Goal: Task Accomplishment & Management: Complete application form

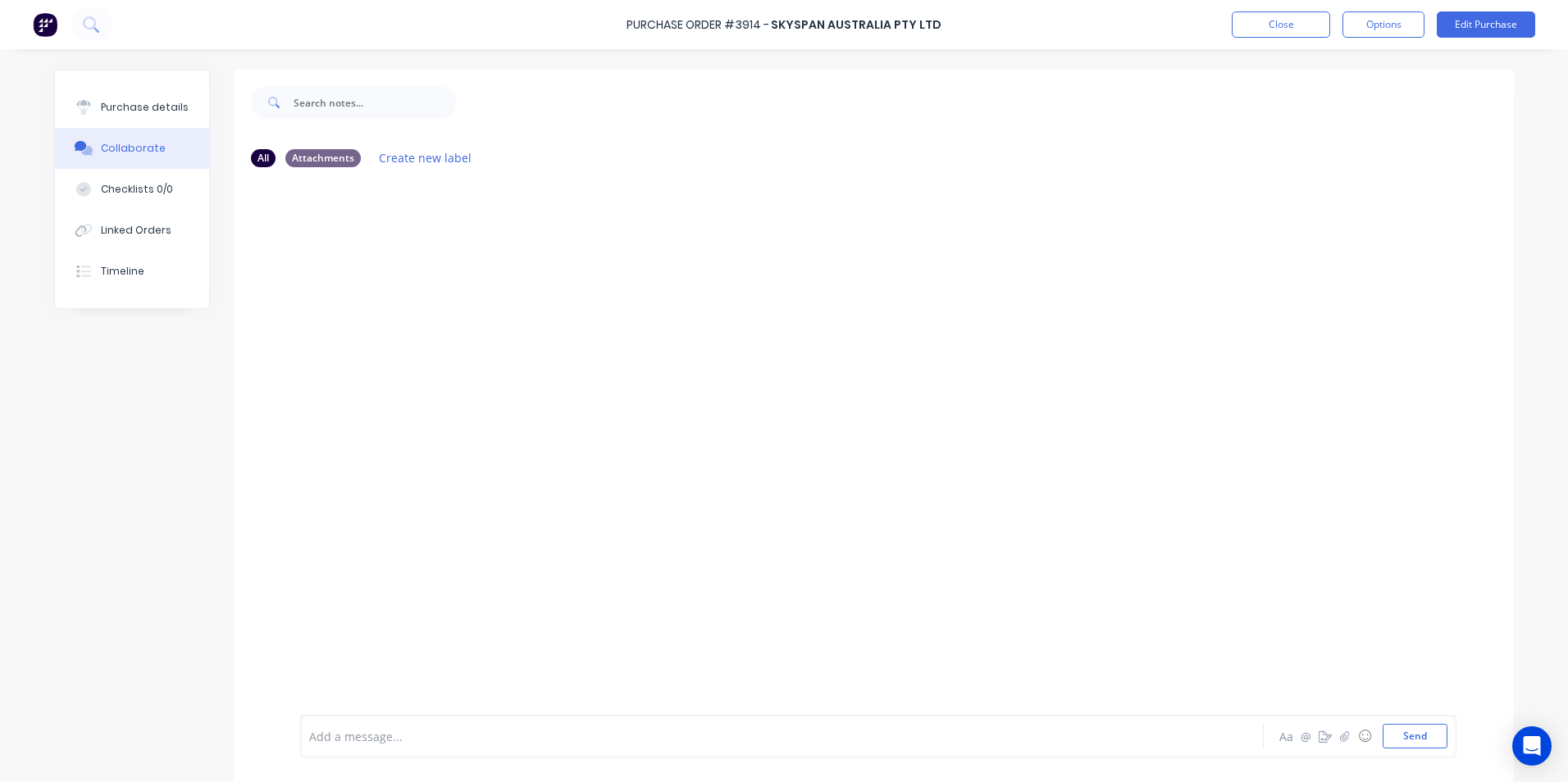
click at [49, 20] on img at bounding box center [45, 24] width 24 height 24
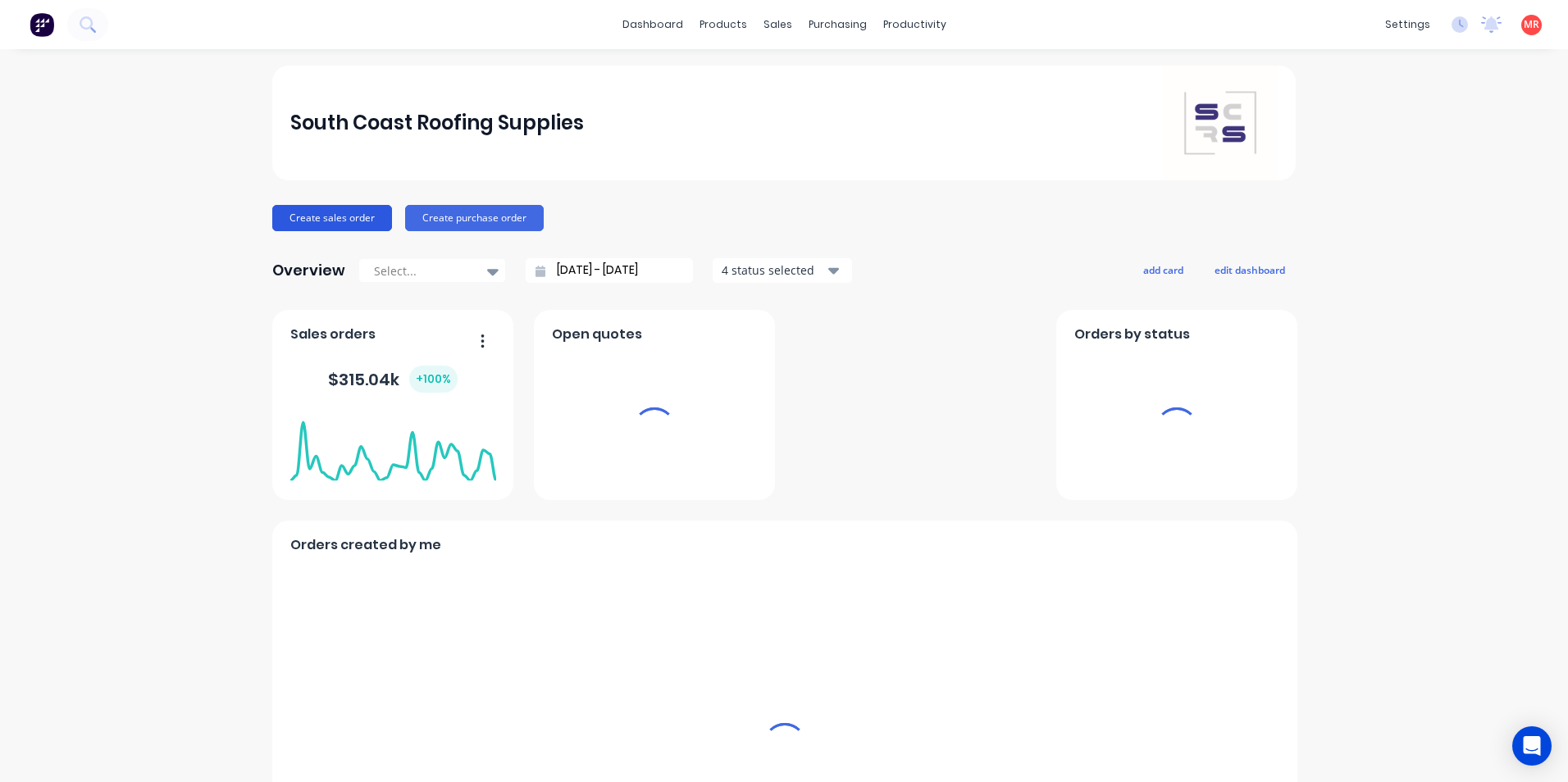
click at [274, 206] on button "Create sales order" at bounding box center [332, 218] width 120 height 26
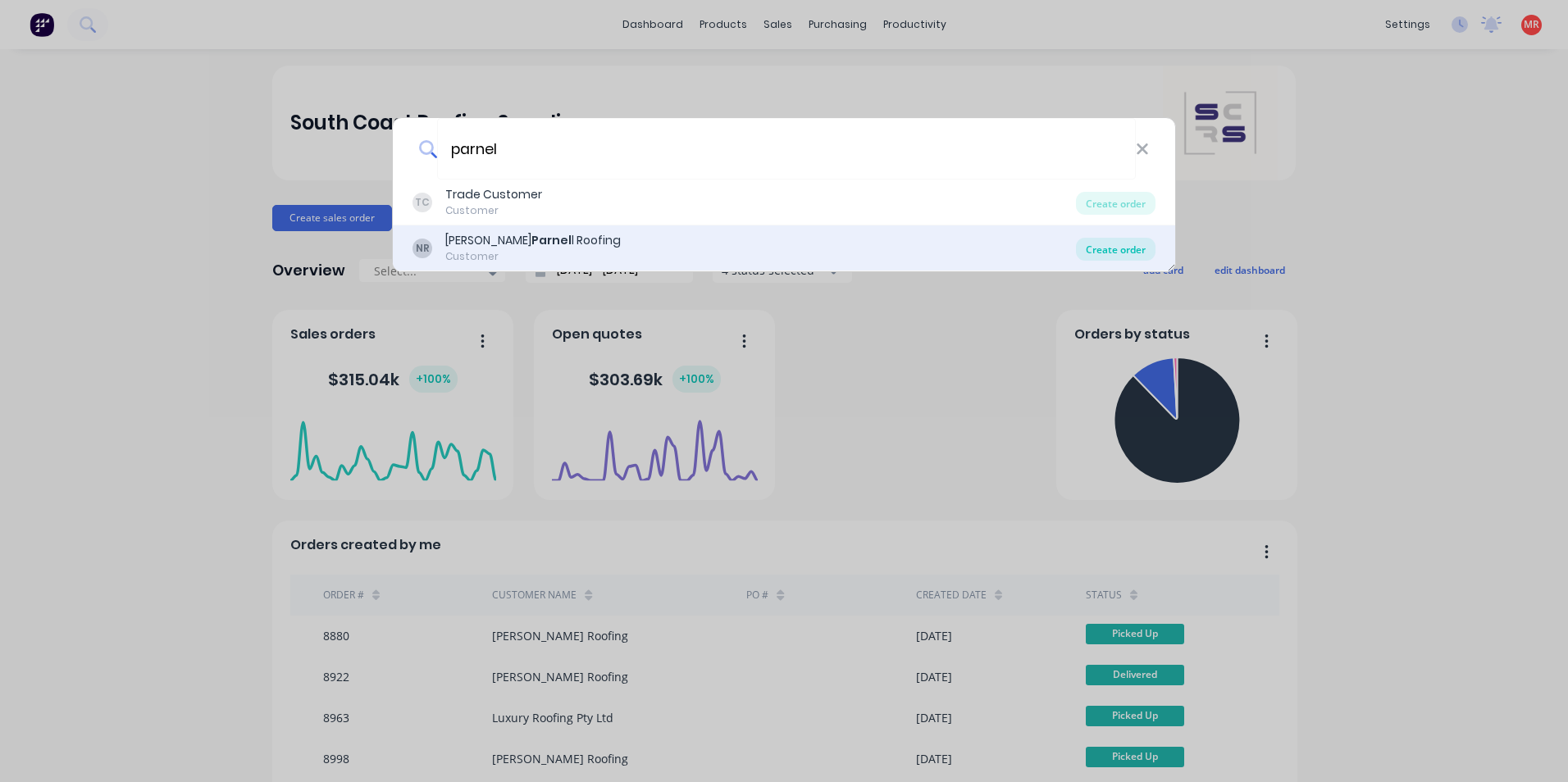
type input "parnel"
click at [1110, 247] on div "Create order" at bounding box center [1115, 249] width 79 height 23
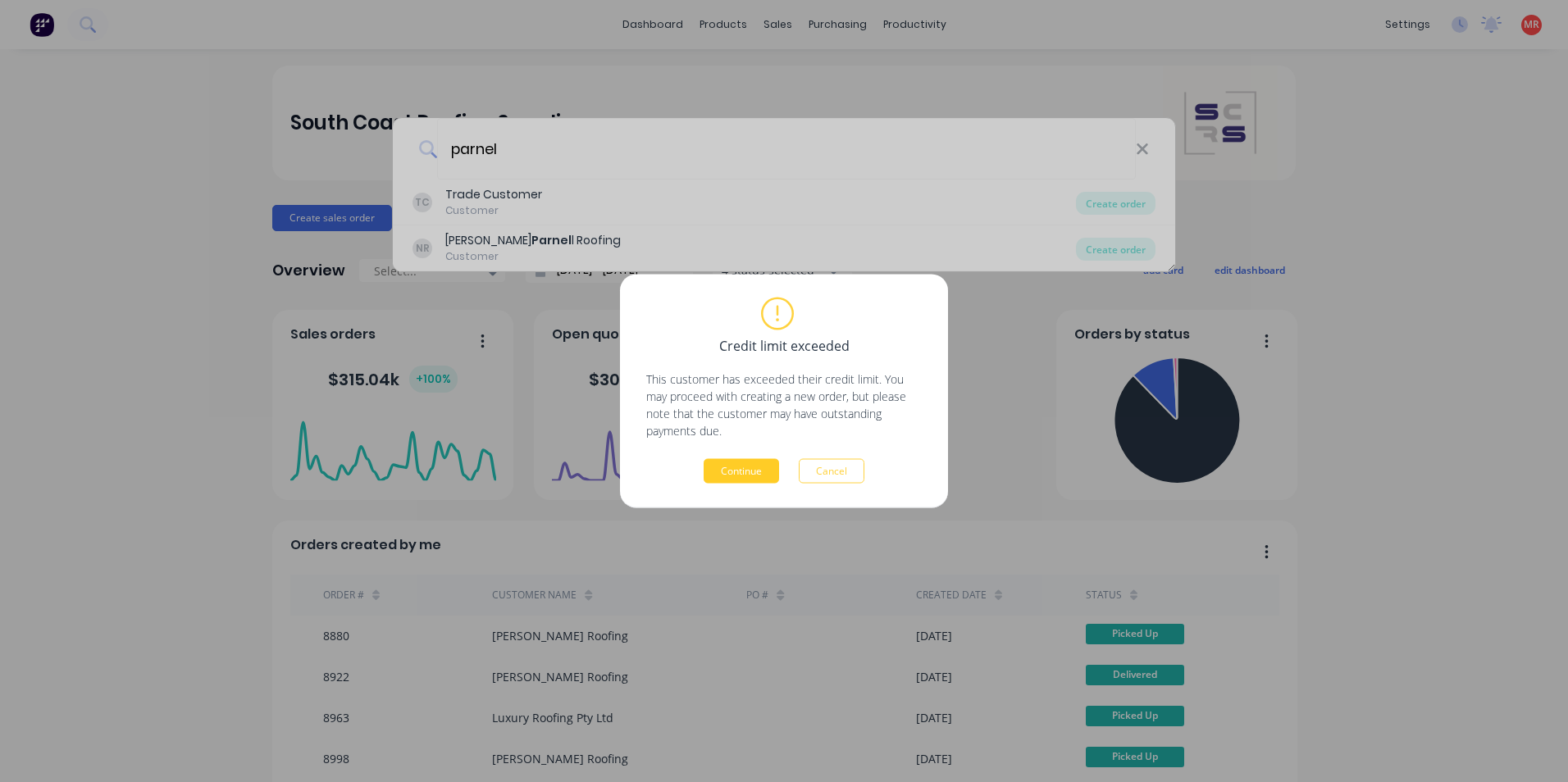
click at [738, 461] on button "Continue" at bounding box center [740, 471] width 76 height 24
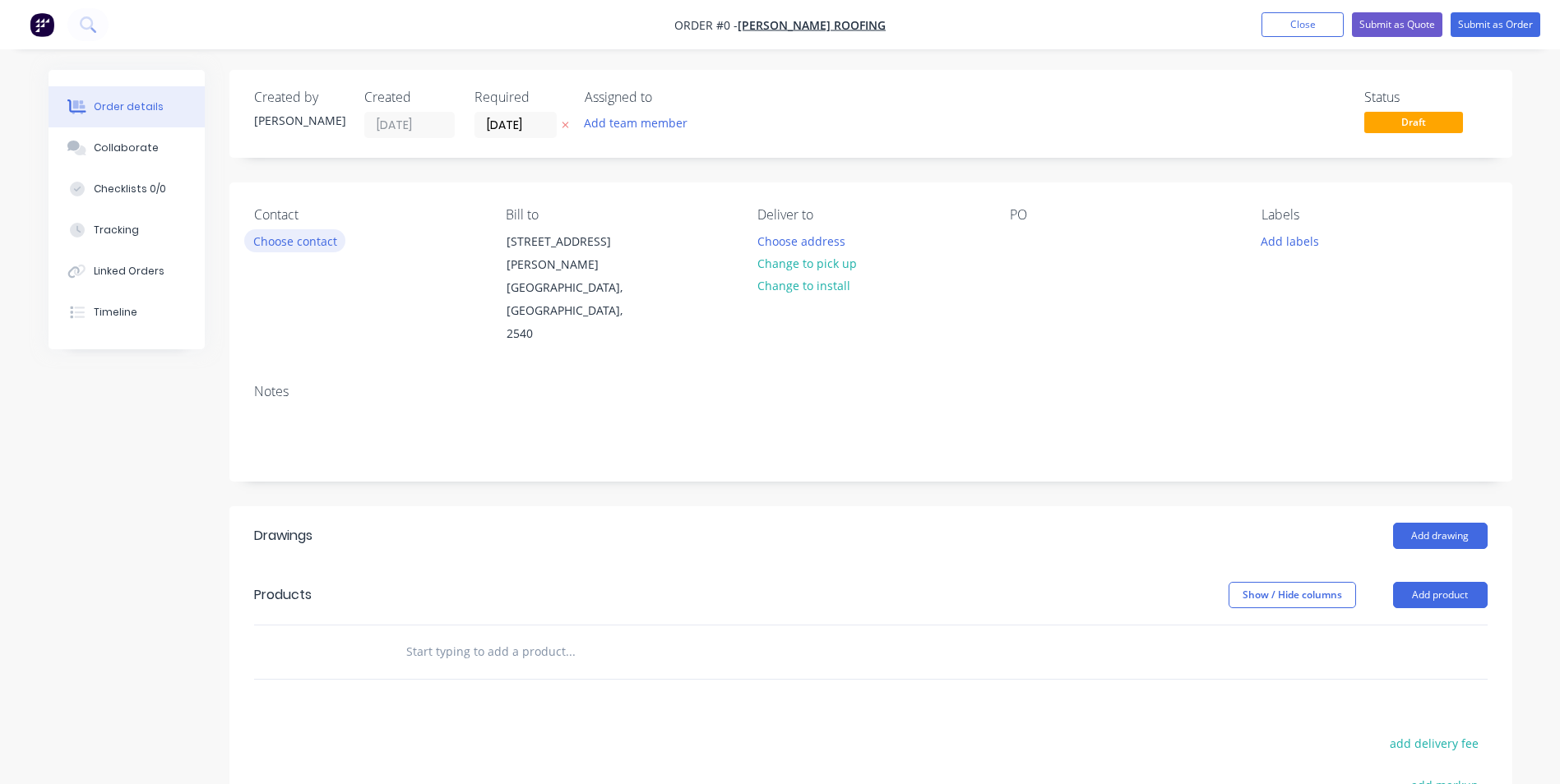
click at [309, 244] on button "Choose contact" at bounding box center [295, 240] width 101 height 22
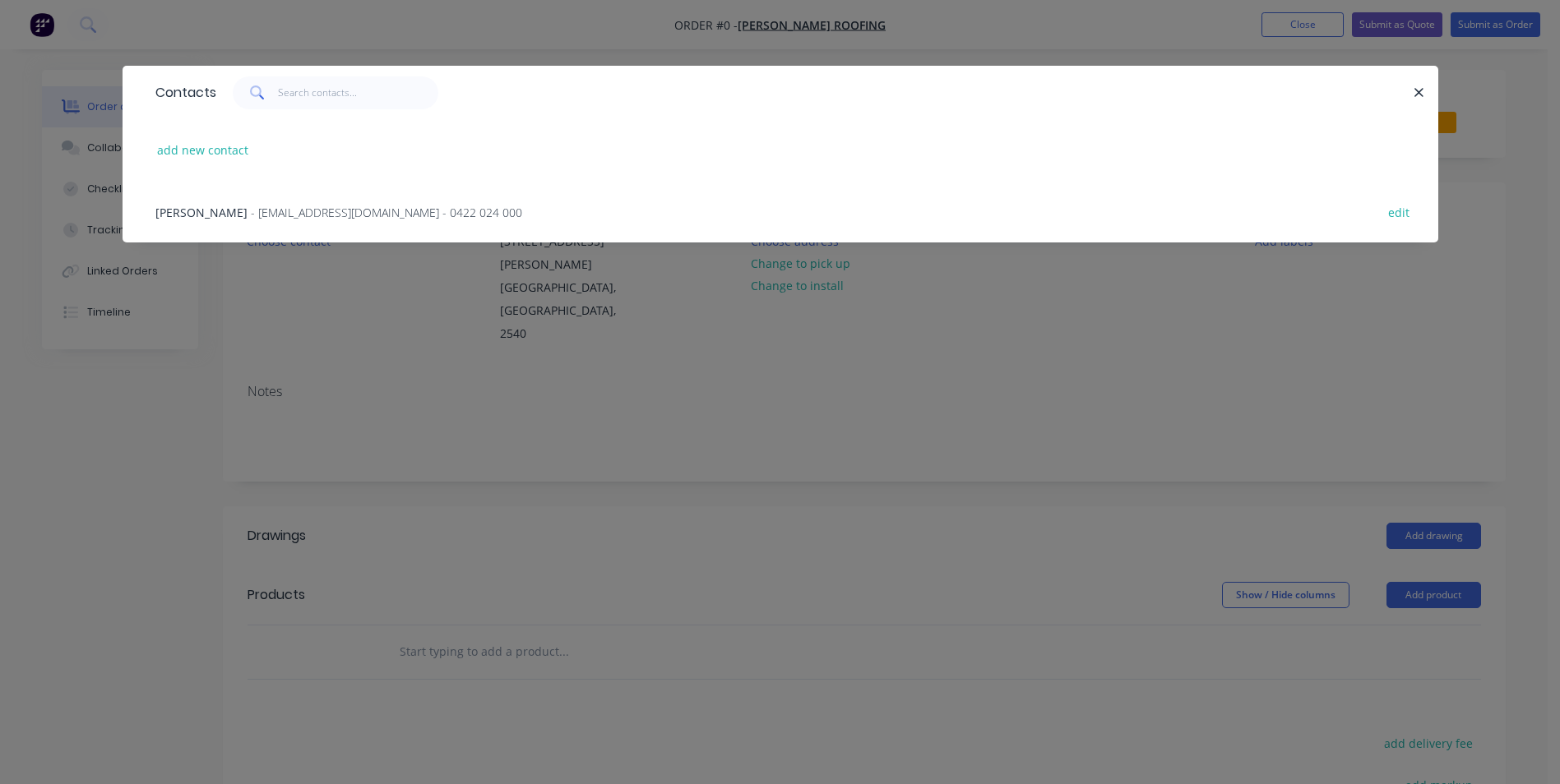
click at [288, 213] on span "- [EMAIL_ADDRESS][DOMAIN_NAME] - 0422 024 000" at bounding box center [386, 213] width 271 height 16
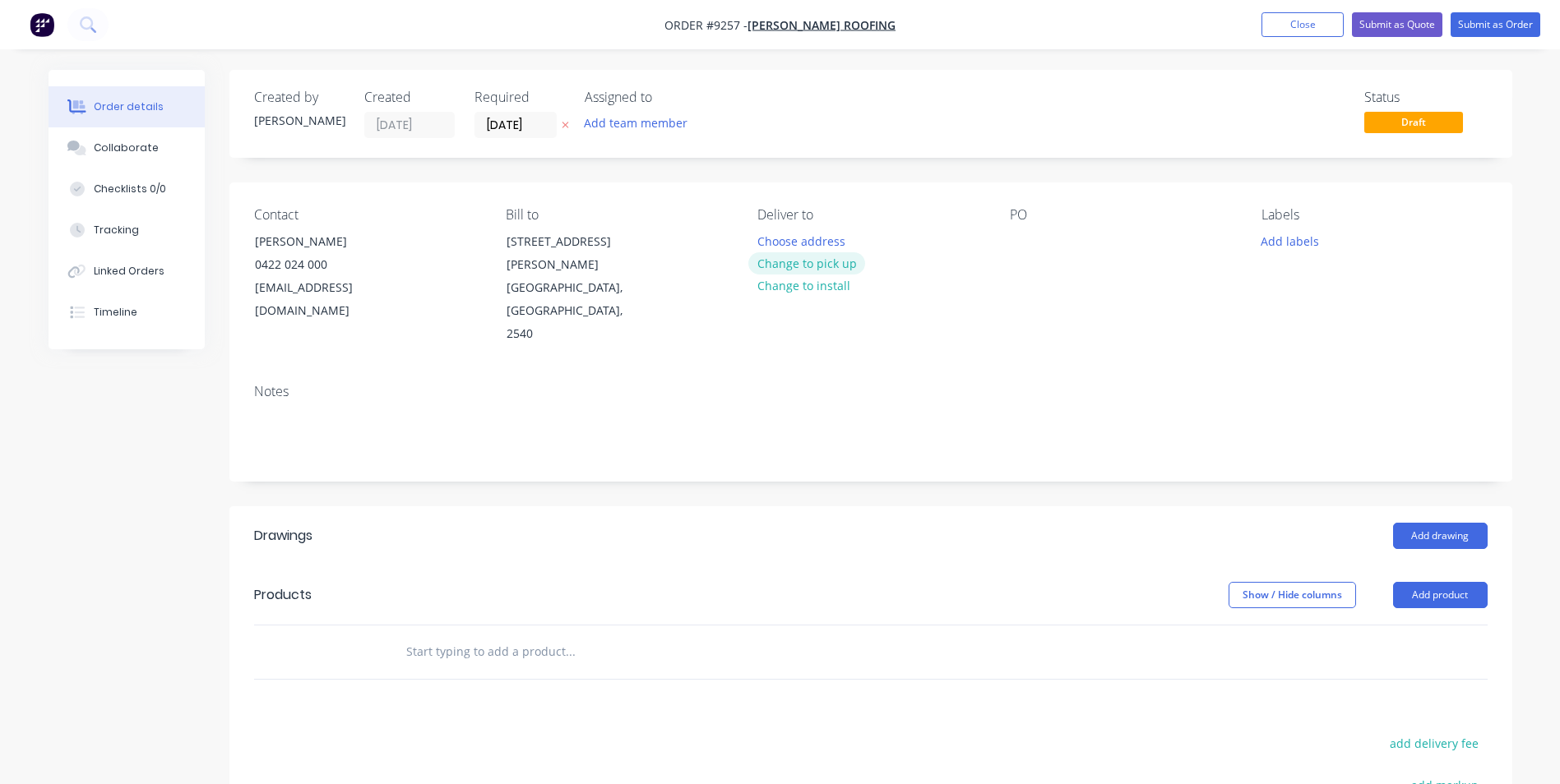
click at [783, 262] on button "Change to pick up" at bounding box center [806, 262] width 117 height 22
click at [1026, 239] on div at bounding box center [1023, 241] width 26 height 24
click at [1471, 522] on button "Add drawing" at bounding box center [1440, 535] width 94 height 26
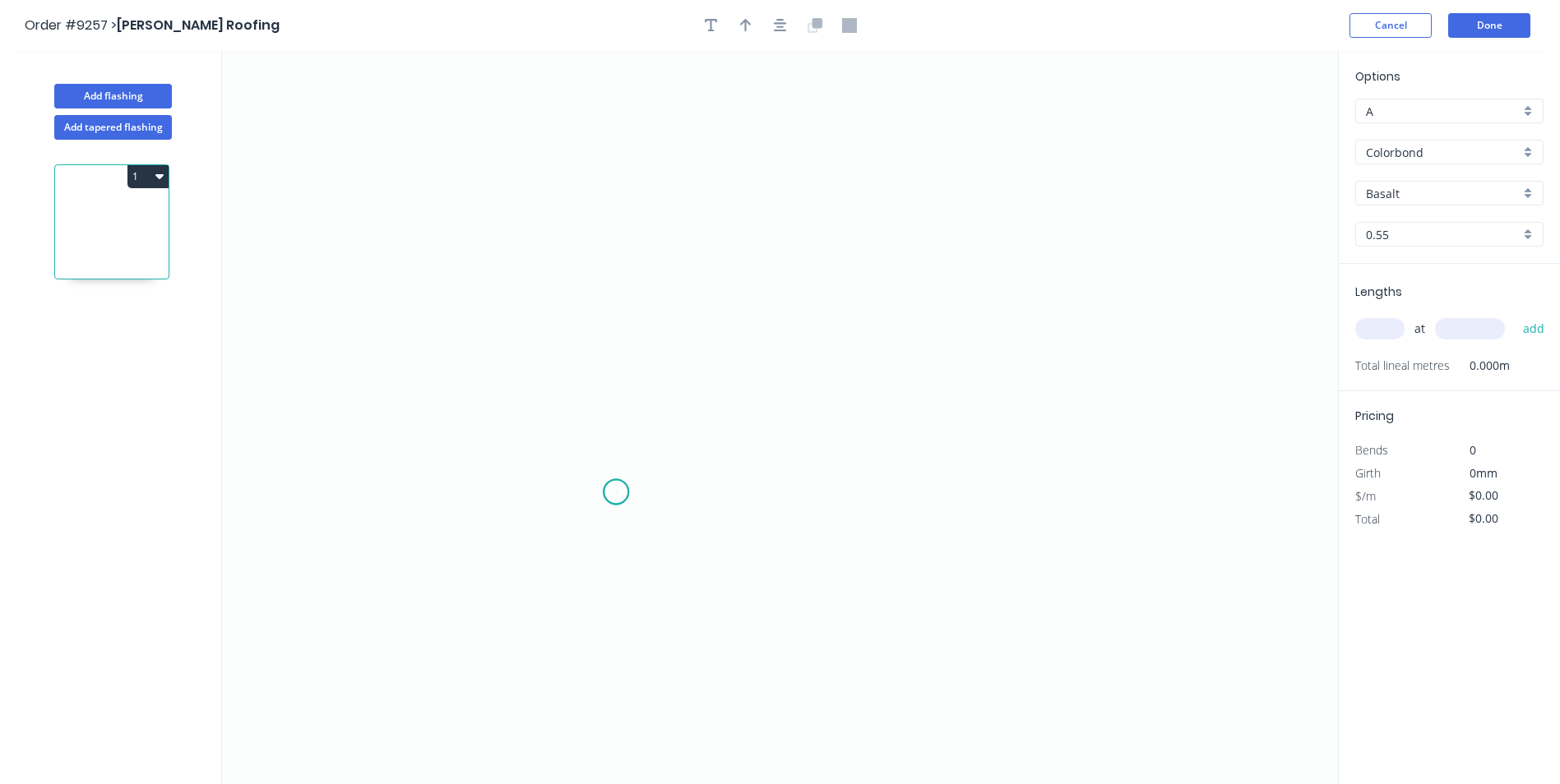
click at [616, 492] on icon "0" at bounding box center [779, 417] width 1116 height 733
click at [587, 522] on icon "0" at bounding box center [779, 417] width 1116 height 733
click at [596, 282] on icon "0 ?" at bounding box center [779, 417] width 1116 height 733
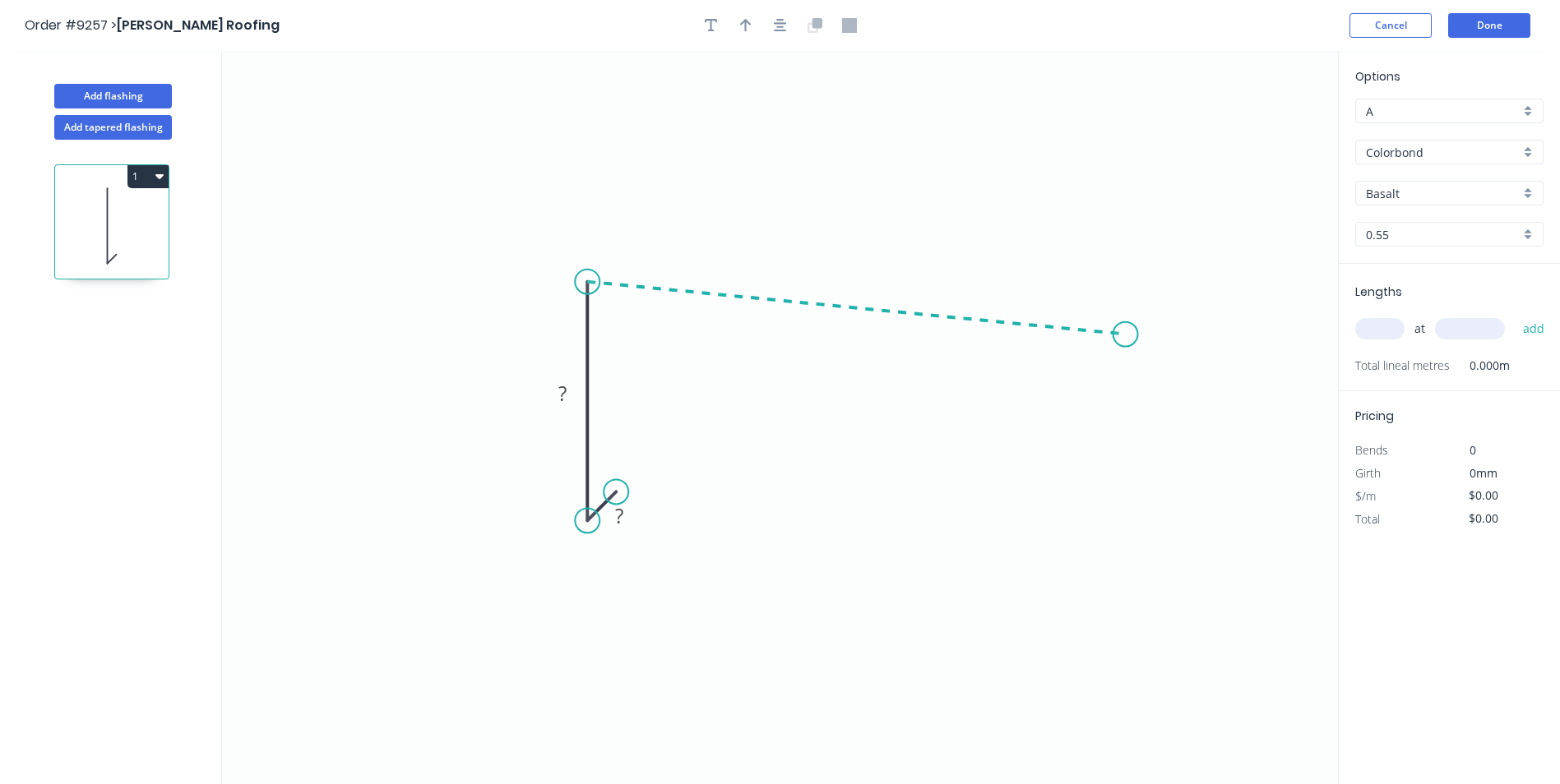
click at [1126, 335] on icon "0 ? ?" at bounding box center [779, 417] width 1116 height 733
click at [1144, 356] on icon "0 ? ? ? ? º" at bounding box center [779, 417] width 1116 height 733
drag, startPoint x: 1135, startPoint y: 357, endPoint x: 1155, endPoint y: 365, distance: 21.5
click at [1155, 365] on circle at bounding box center [1155, 364] width 24 height 24
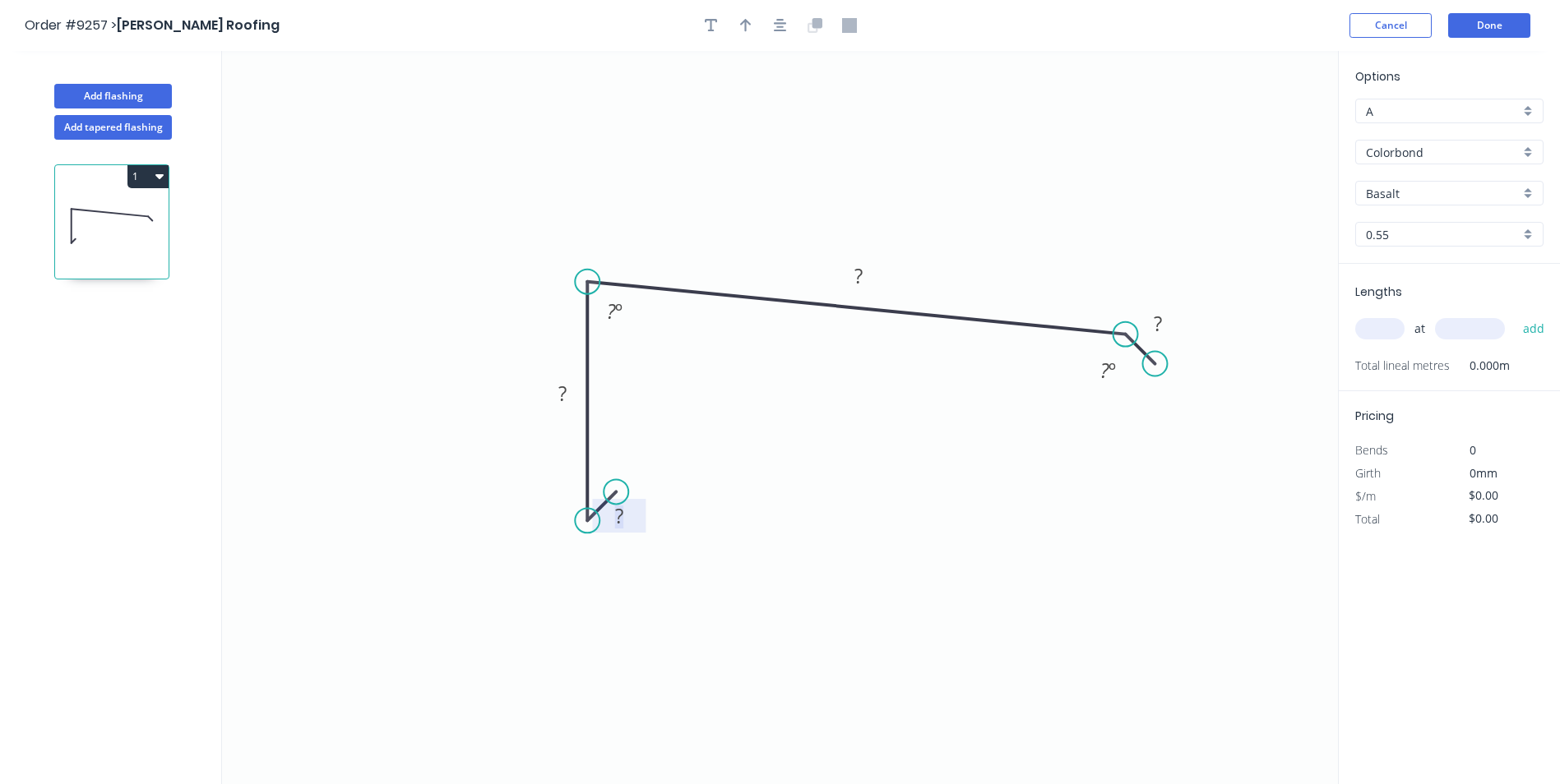
click at [628, 515] on rect at bounding box center [619, 517] width 33 height 23
click at [848, 207] on icon "0 10 190 180 20 85 º 160 º" at bounding box center [779, 417] width 1116 height 733
type input "$12.45"
click at [1522, 184] on div "Basalt" at bounding box center [1449, 193] width 188 height 24
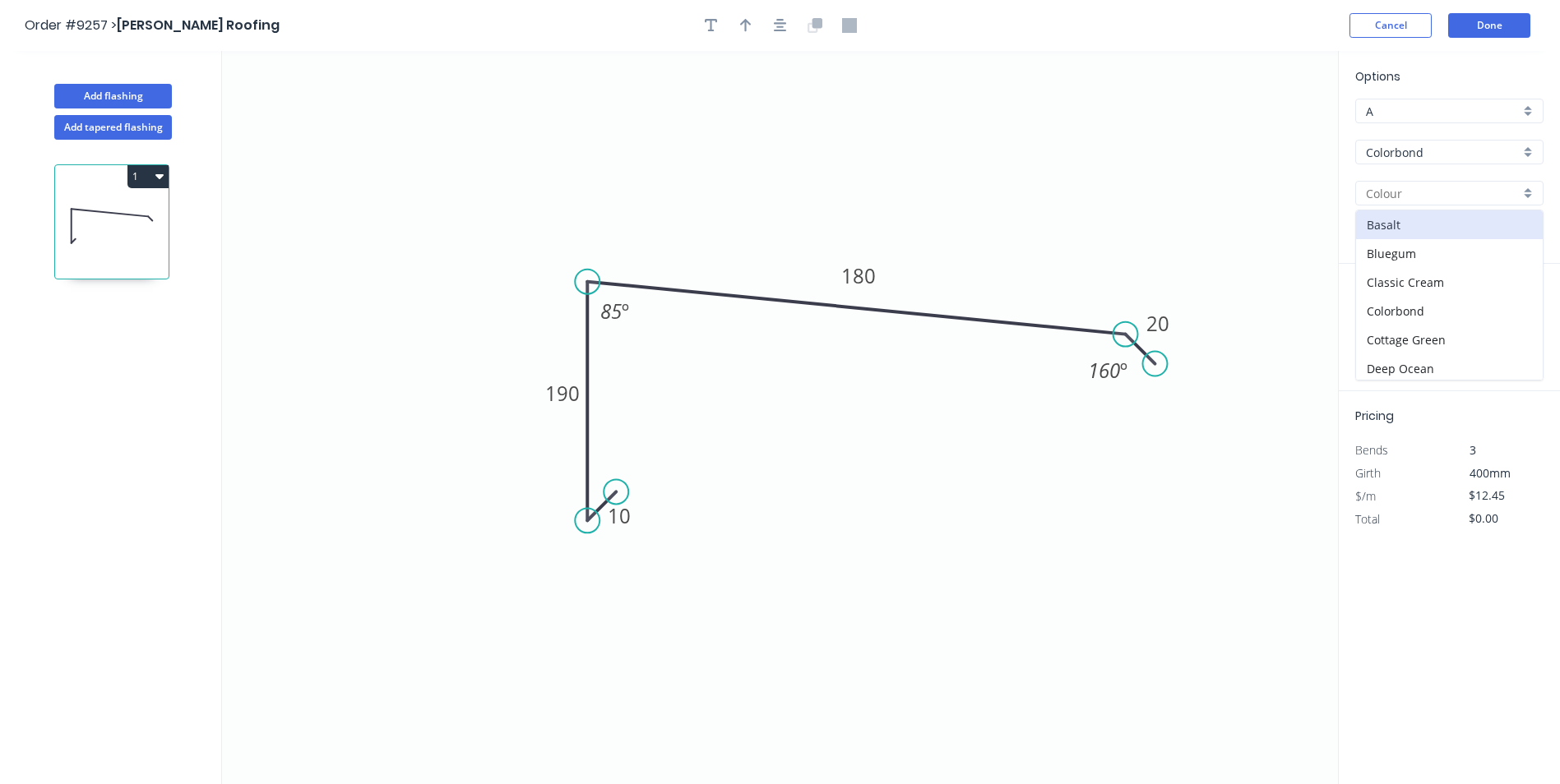
scroll to position [247, 0]
click at [1468, 273] on div "Ironstone" at bounding box center [1449, 265] width 187 height 29
type input "Ironstone"
click at [1392, 333] on input "text" at bounding box center [1379, 329] width 50 height 21
type input "1"
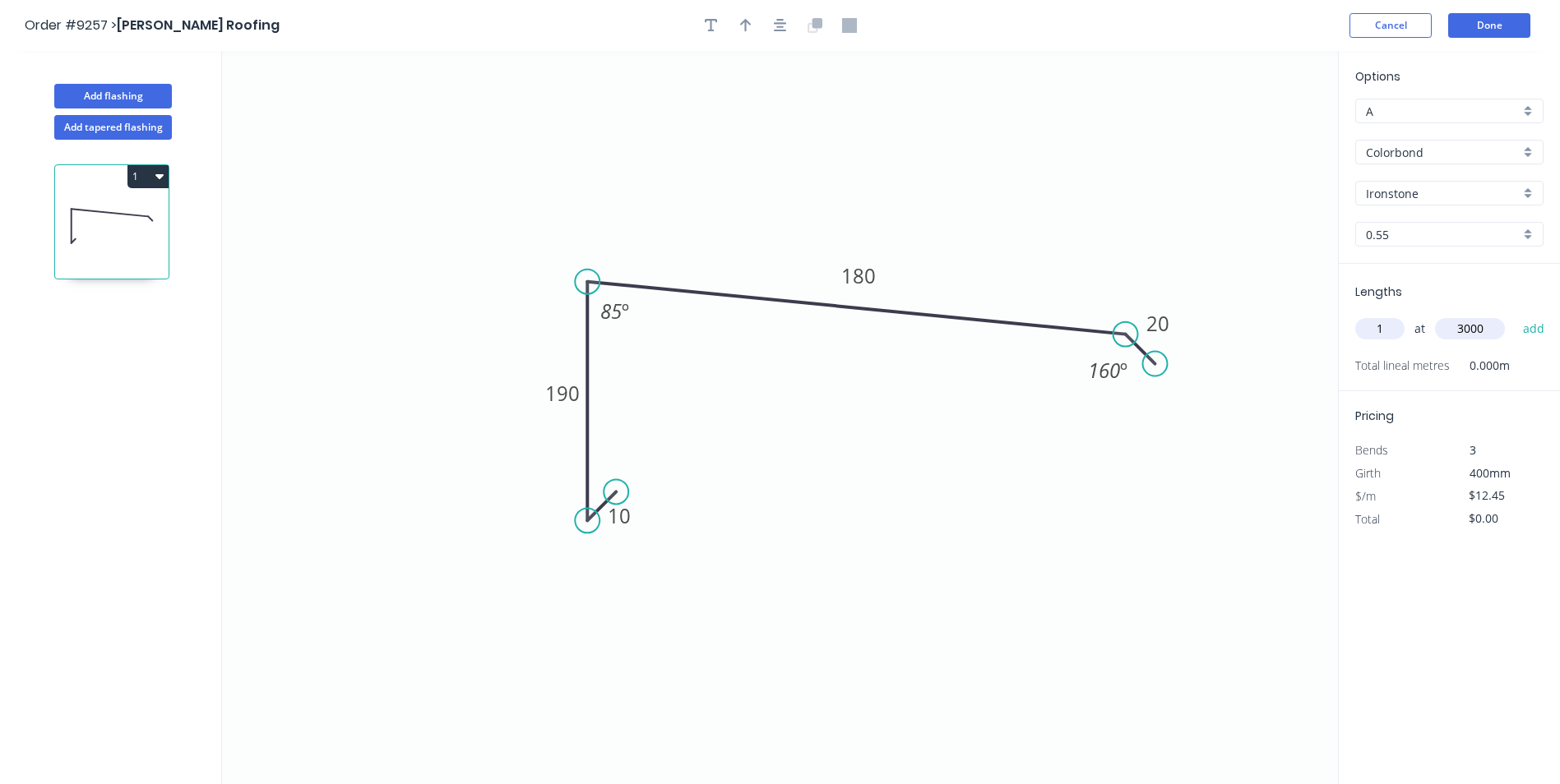
type input "3000"
click at [1515, 315] on button "add" at bounding box center [1534, 329] width 38 height 28
type input "$37.35"
click at [1486, 37] on button "Done" at bounding box center [1488, 25] width 82 height 24
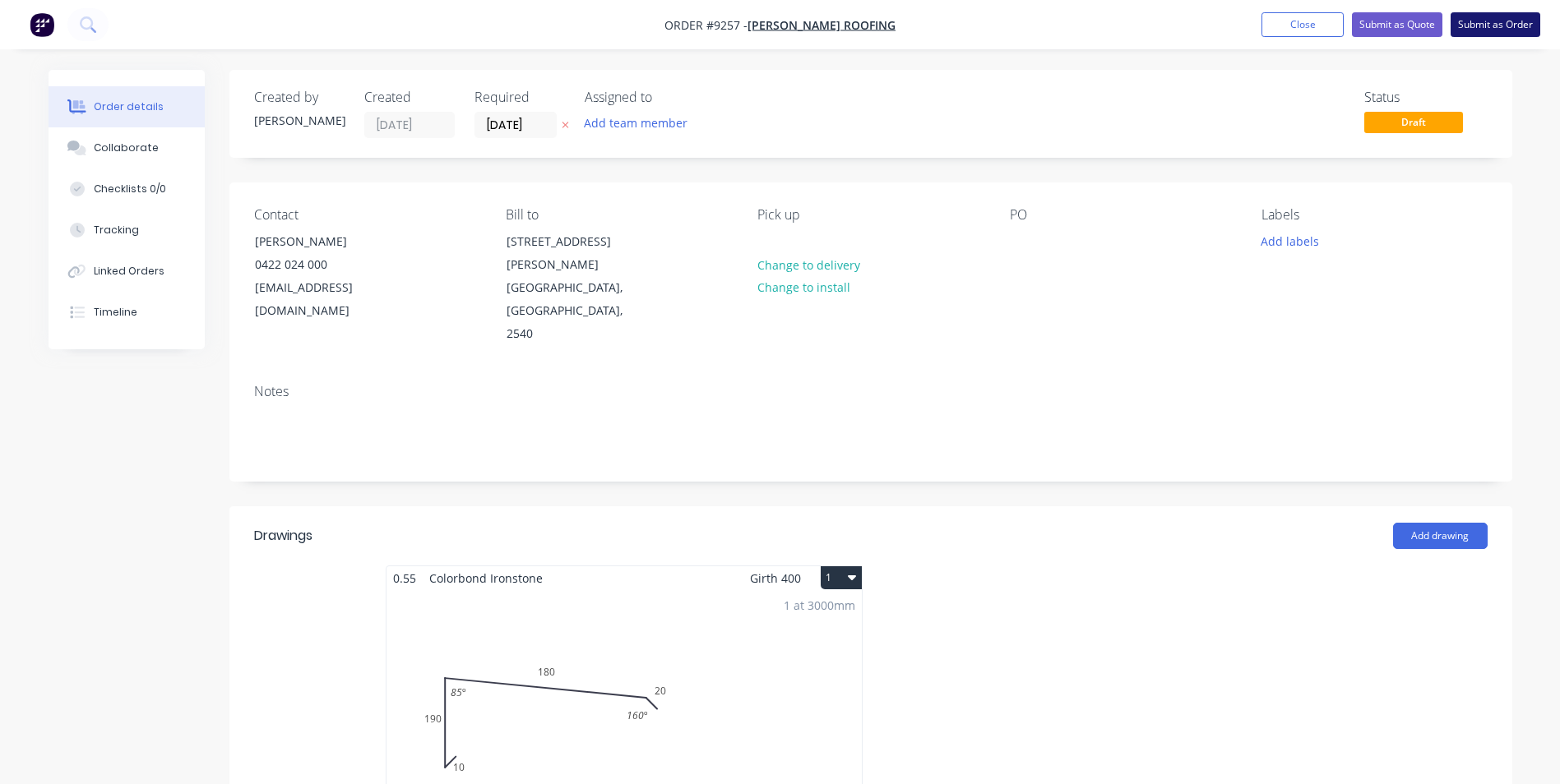
click at [1467, 19] on button "Submit as Order" at bounding box center [1495, 24] width 90 height 24
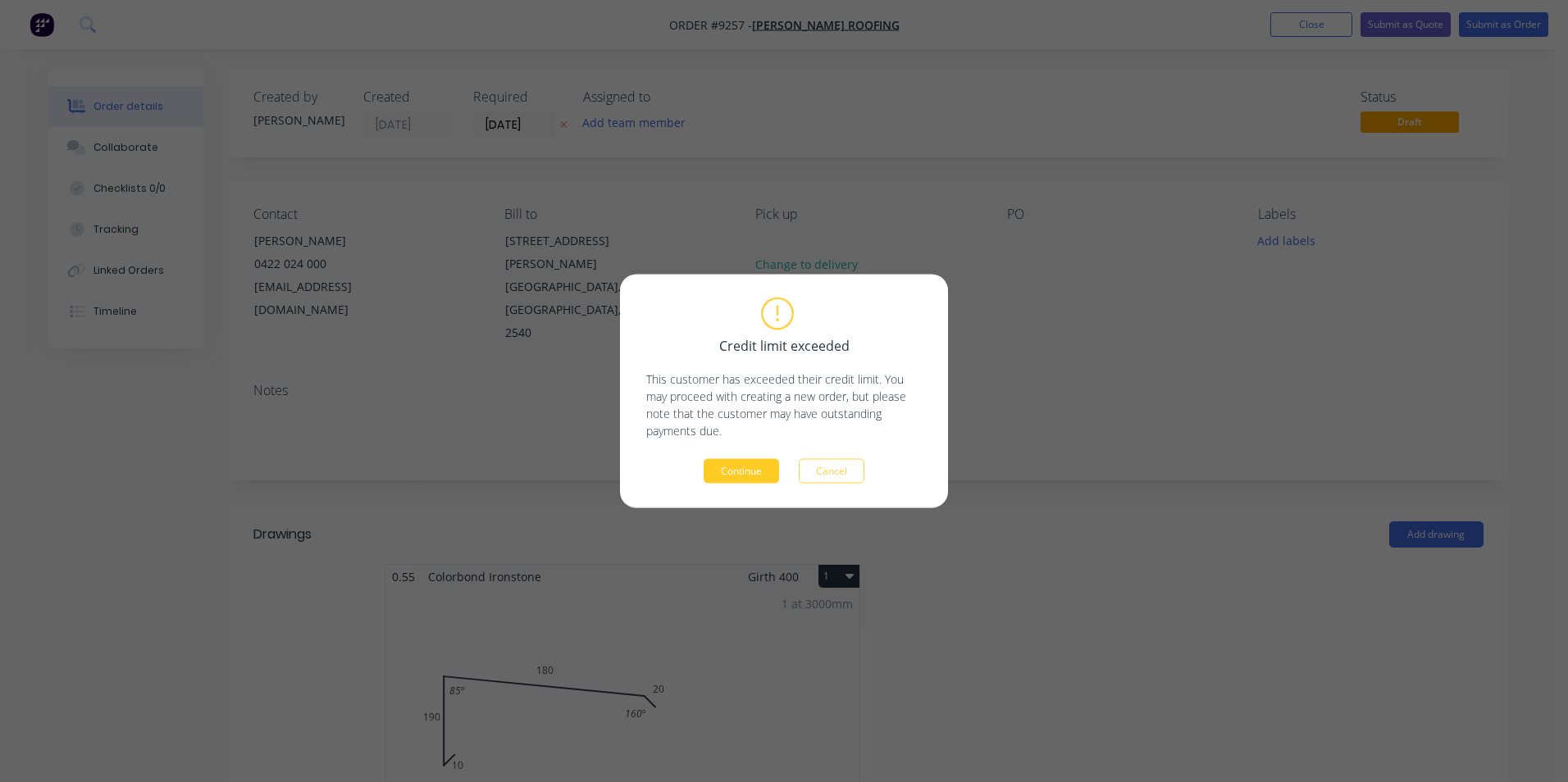
click at [740, 461] on button "Continue" at bounding box center [740, 471] width 76 height 24
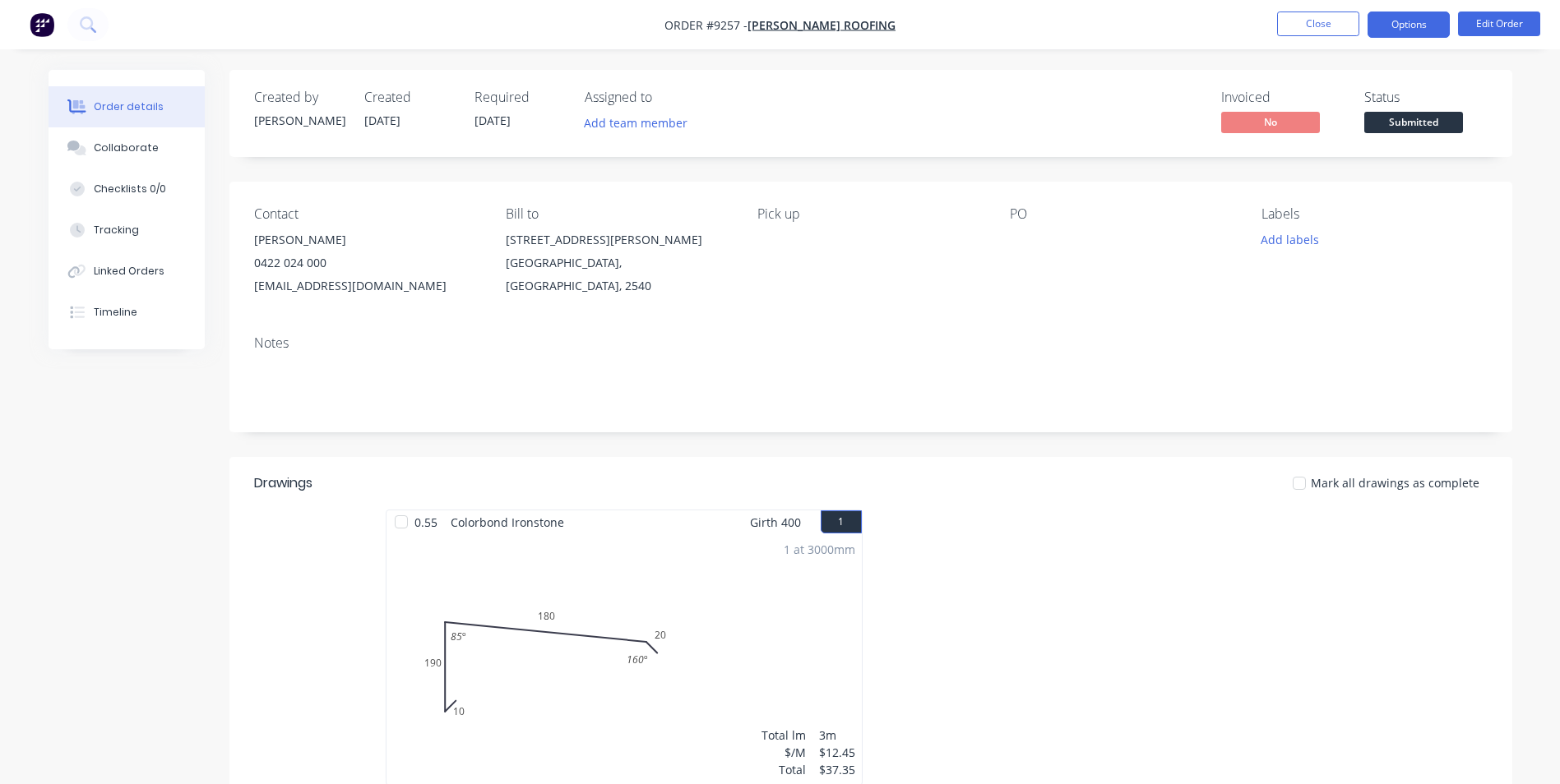
click at [1401, 31] on button "Options" at bounding box center [1408, 24] width 82 height 26
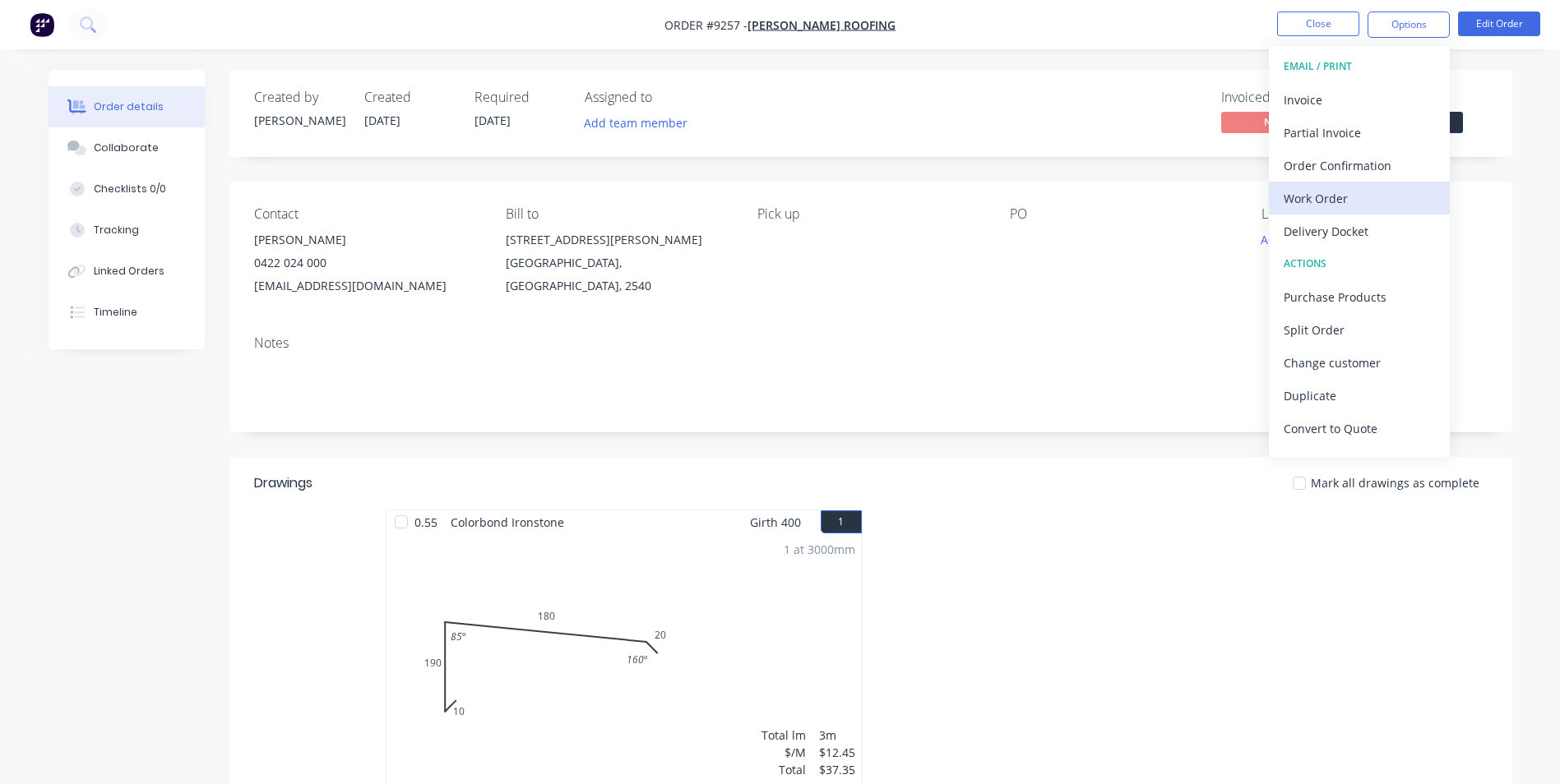
click at [1317, 212] on button "Work Order" at bounding box center [1358, 198] width 181 height 33
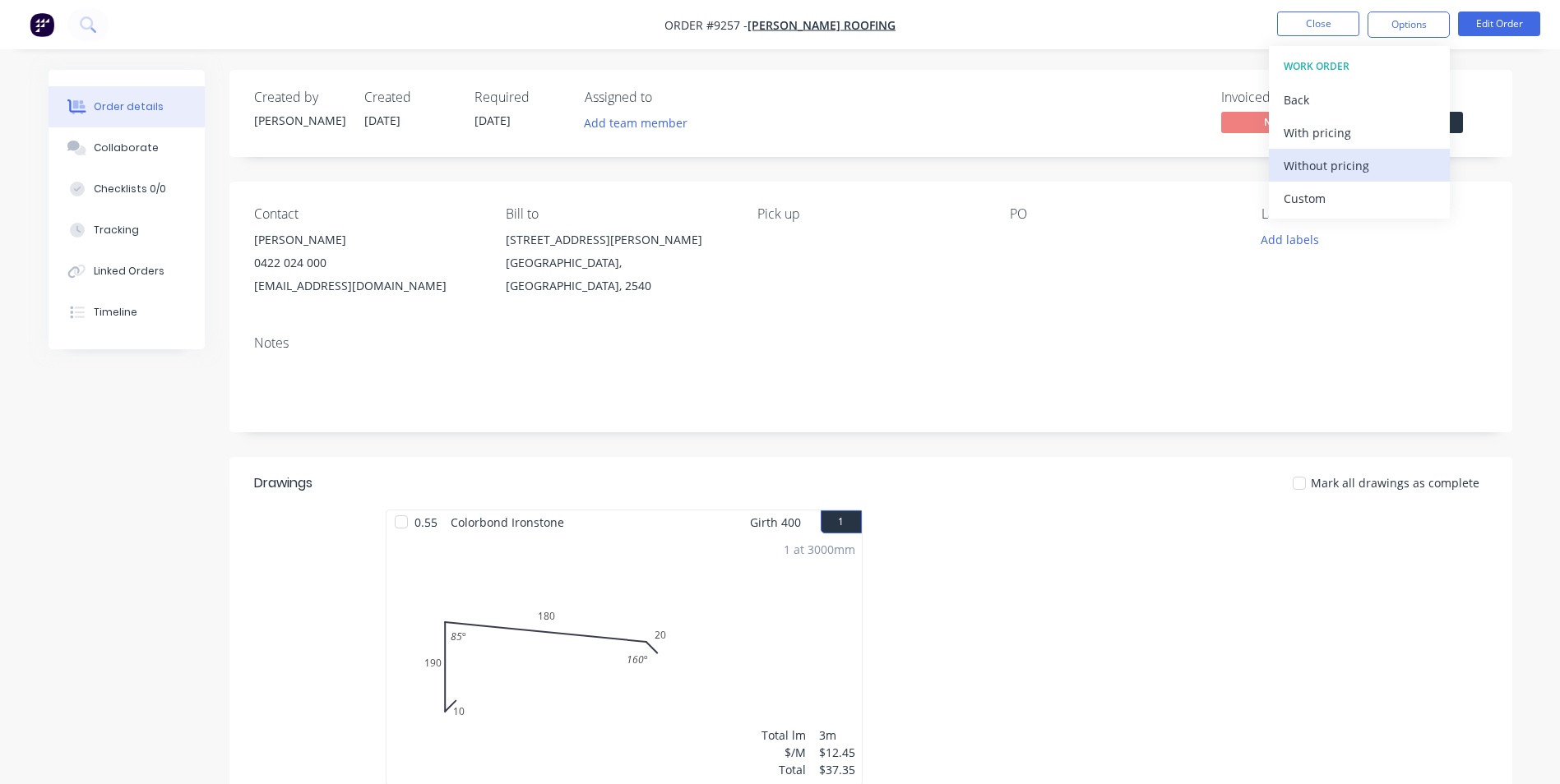
click at [1332, 167] on div "Without pricing" at bounding box center [1358, 165] width 151 height 24
